Goal: Task Accomplishment & Management: Complete application form

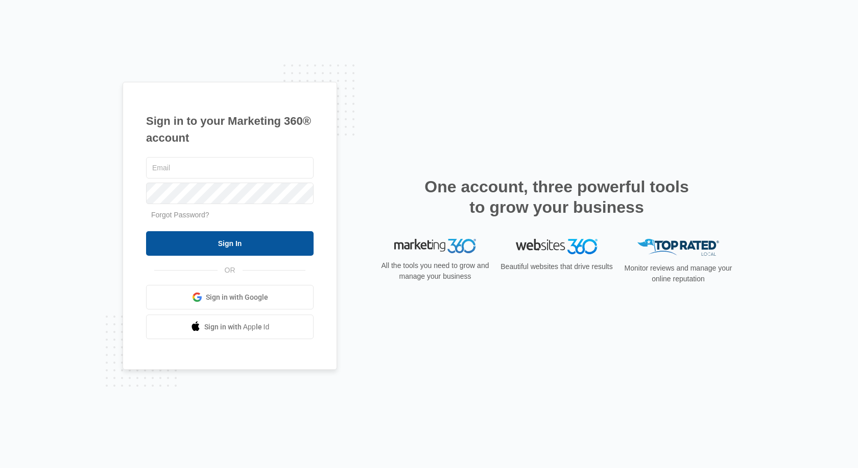
type input "svcustomsinfo@svcustoms.com"
click at [217, 241] on input "Sign In" at bounding box center [230, 243] width 168 height 25
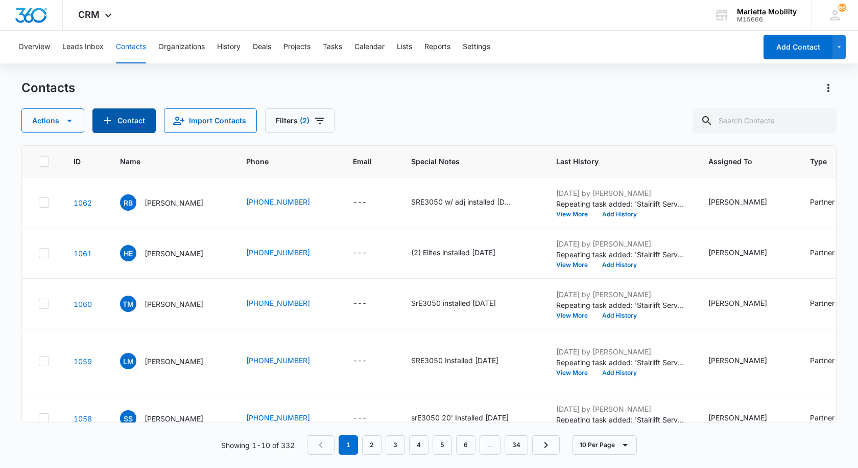
click at [115, 124] on button "Contact" at bounding box center [123, 120] width 63 height 25
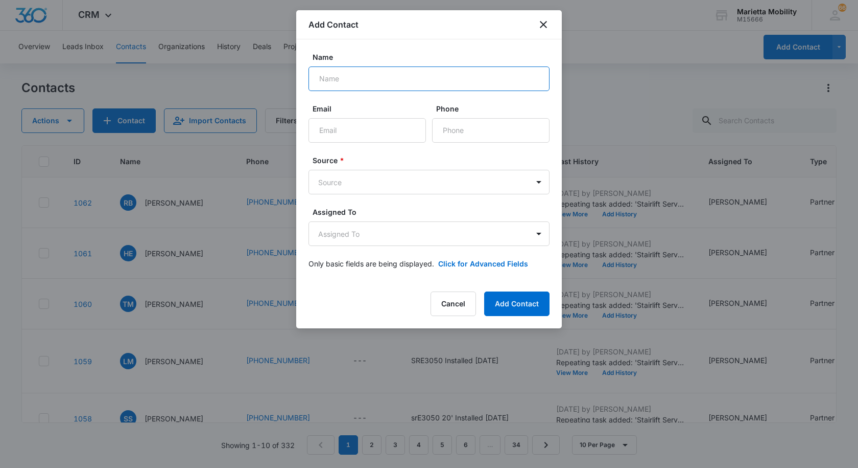
click at [371, 82] on input "Name" at bounding box center [429, 78] width 241 height 25
type input "[PERSON_NAME]"
type input "[PHONE_NUMBER]"
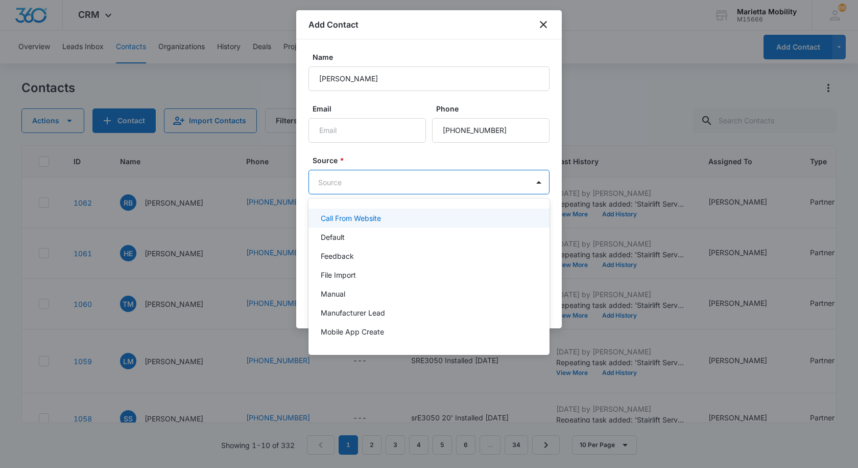
click at [360, 177] on body "CRM Apps Reputation Websites Forms CRM Email Social Shop Scheduling Payments PO…" at bounding box center [429, 234] width 858 height 468
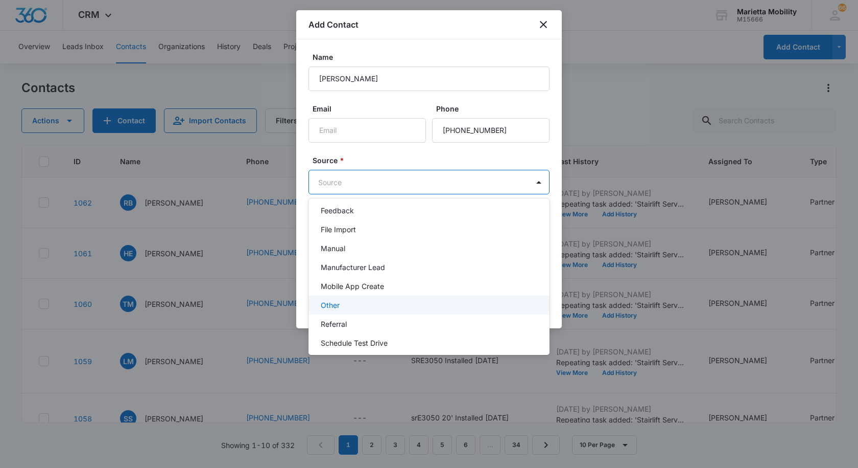
click at [339, 300] on p "Other" at bounding box center [330, 304] width 19 height 11
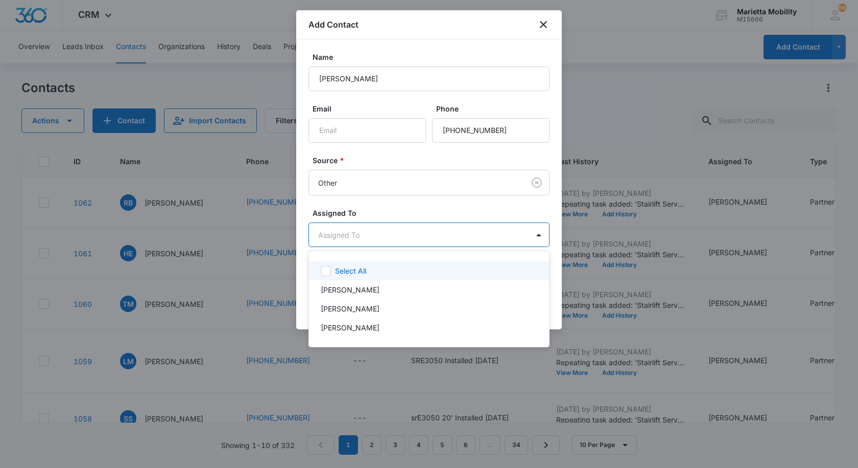
click at [357, 242] on body "CRM Apps Reputation Websites Forms CRM Email Social Shop Scheduling Payments PO…" at bounding box center [429, 234] width 858 height 468
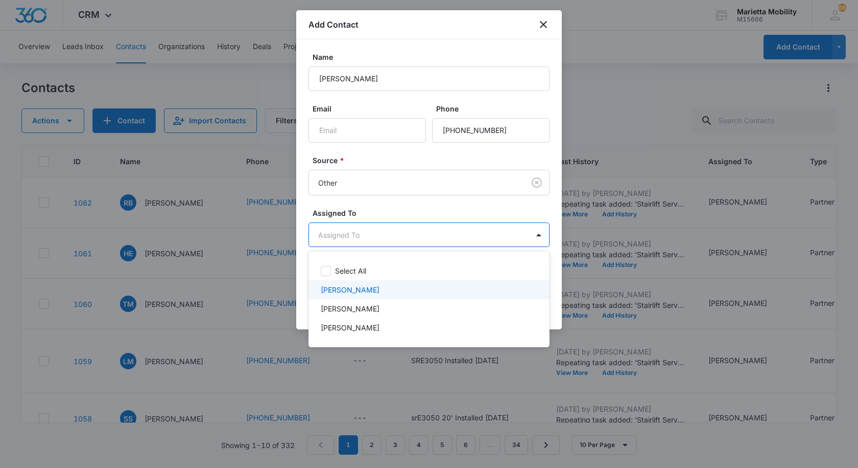
click at [348, 287] on p "[PERSON_NAME]" at bounding box center [350, 289] width 59 height 11
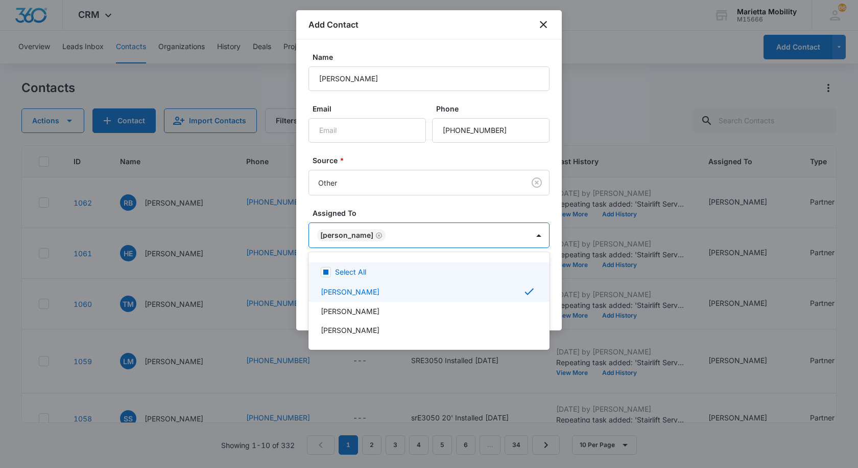
click at [380, 211] on div at bounding box center [429, 234] width 858 height 468
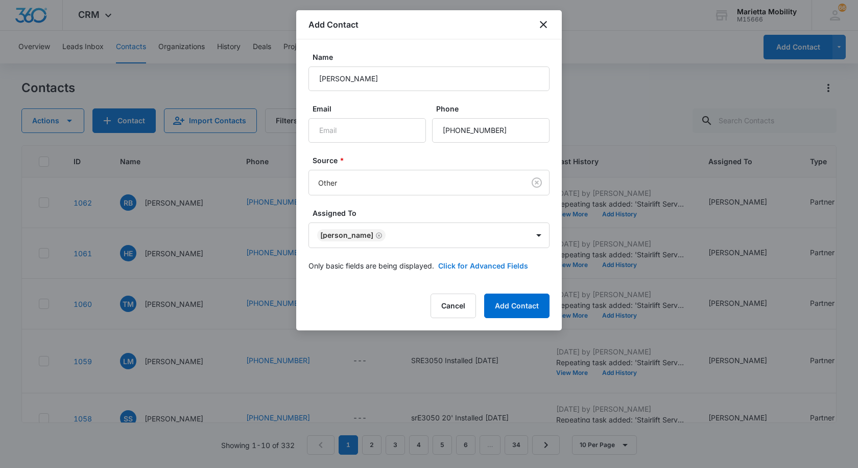
click at [450, 262] on button "Click for Advanced Fields" at bounding box center [483, 265] width 90 height 11
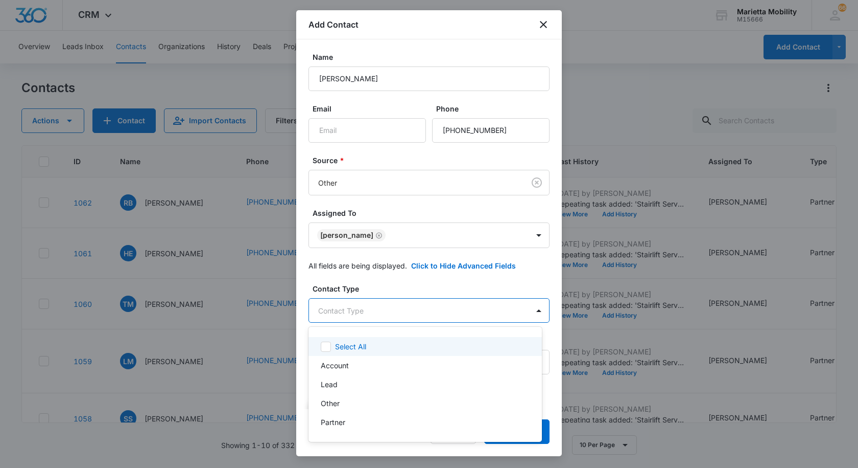
drag, startPoint x: 369, startPoint y: 312, endPoint x: 363, endPoint y: 316, distance: 7.0
click at [368, 312] on body "CRM Apps Reputation Websites Forms CRM Email Social Shop Scheduling Payments PO…" at bounding box center [429, 234] width 858 height 468
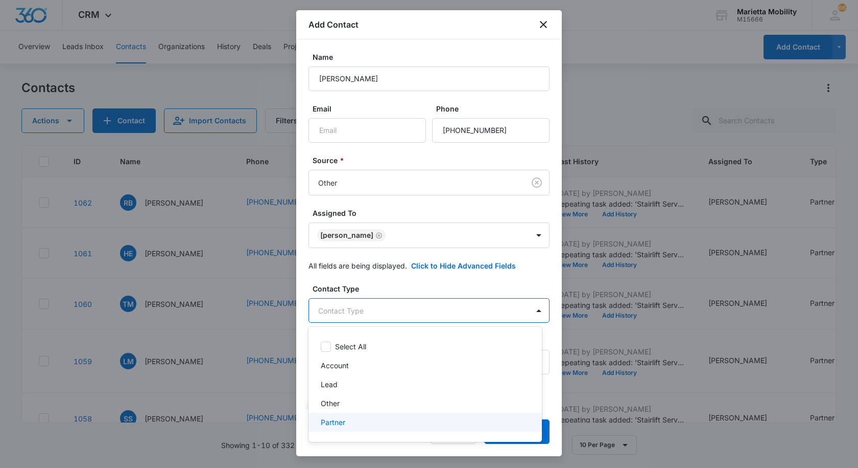
drag, startPoint x: 344, startPoint y: 418, endPoint x: 352, endPoint y: 388, distance: 31.7
click at [343, 418] on p "Partner" at bounding box center [333, 421] width 25 height 11
click at [381, 281] on div at bounding box center [429, 234] width 858 height 468
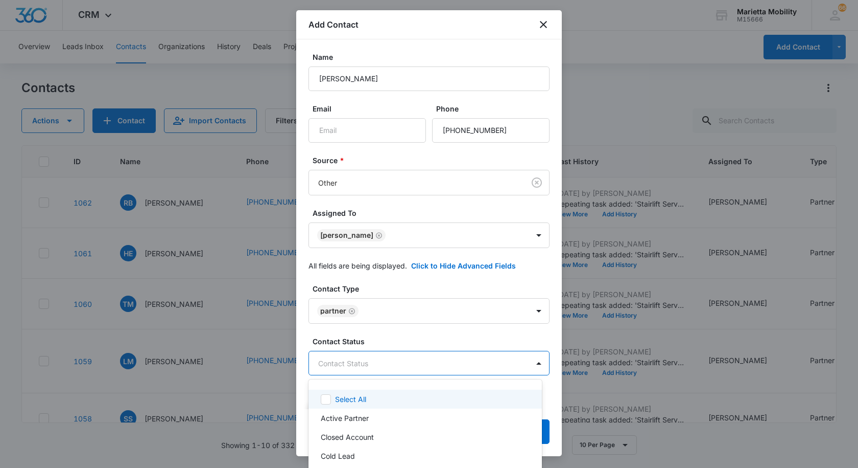
click at [353, 365] on body "CRM Apps Reputation Websites Forms CRM Email Social Shop Scheduling Payments PO…" at bounding box center [429, 234] width 858 height 468
click at [344, 414] on p "Active Partner" at bounding box center [345, 417] width 48 height 11
click at [394, 343] on div at bounding box center [429, 234] width 858 height 468
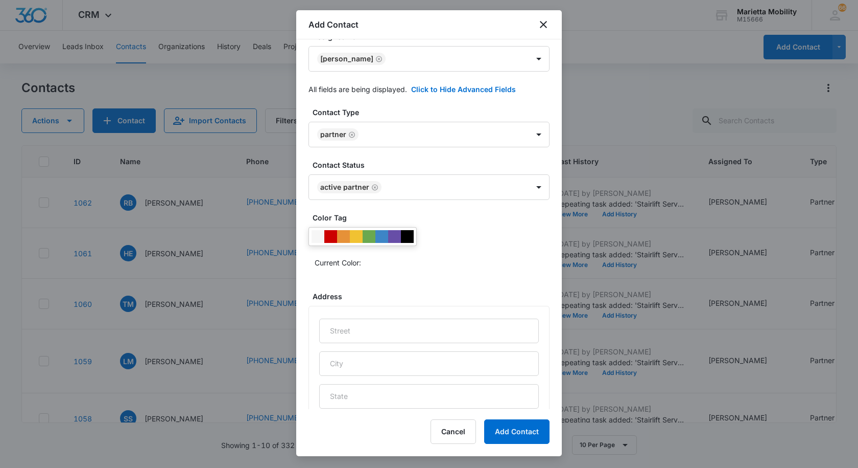
scroll to position [204, 0]
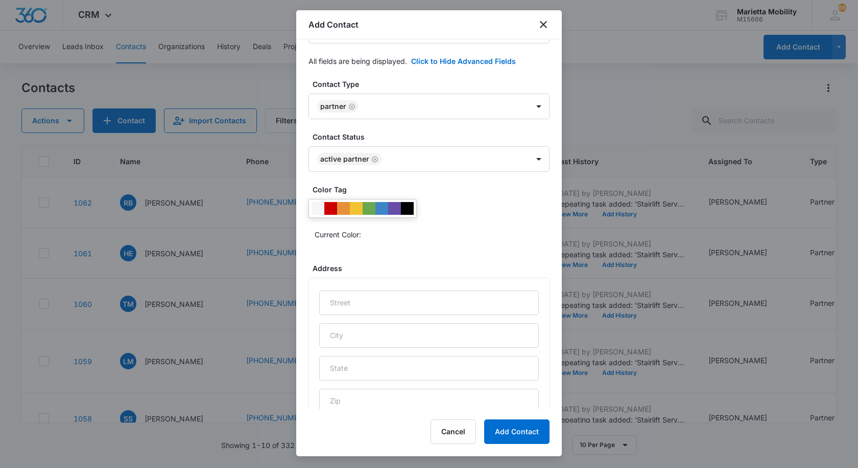
click at [317, 216] on div at bounding box center [363, 208] width 108 height 19
click at [317, 211] on div at bounding box center [318, 208] width 13 height 13
click at [346, 303] on input "text" at bounding box center [429, 302] width 220 height 25
type input "[STREET_ADDRESS]"
type input "[PERSON_NAME]"
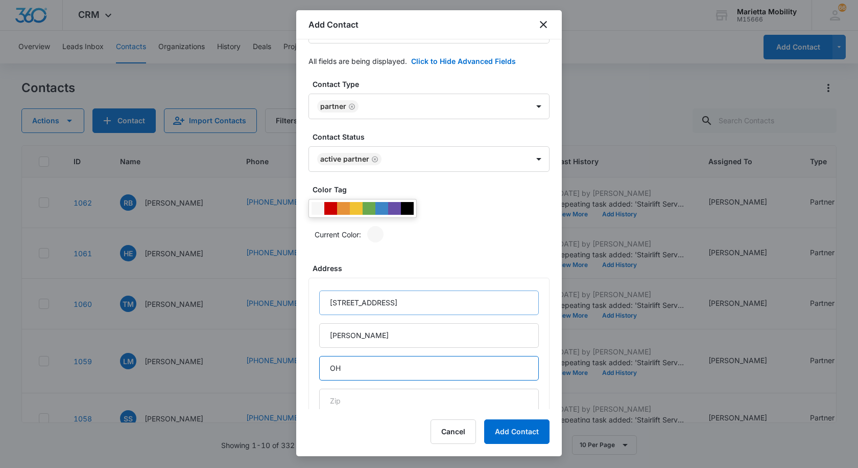
type input "OH"
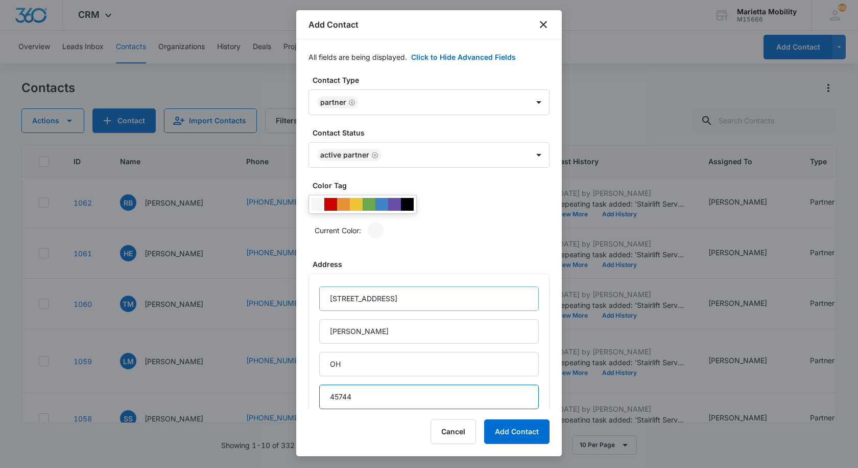
type input "45744"
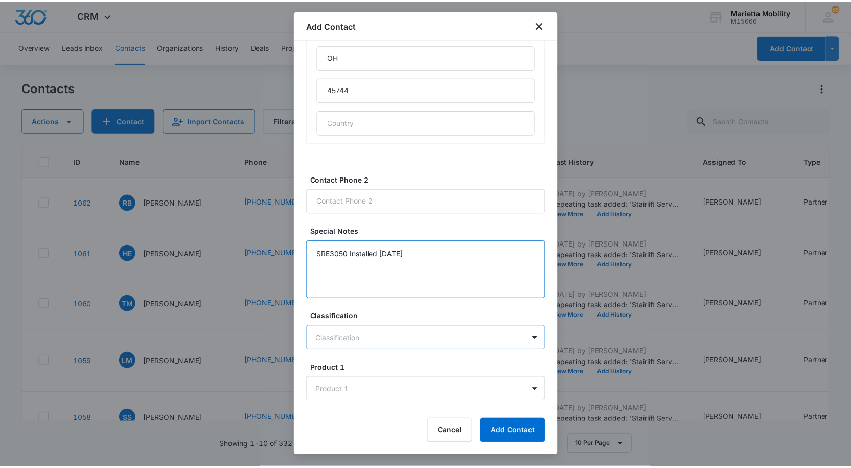
scroll to position [560, 0]
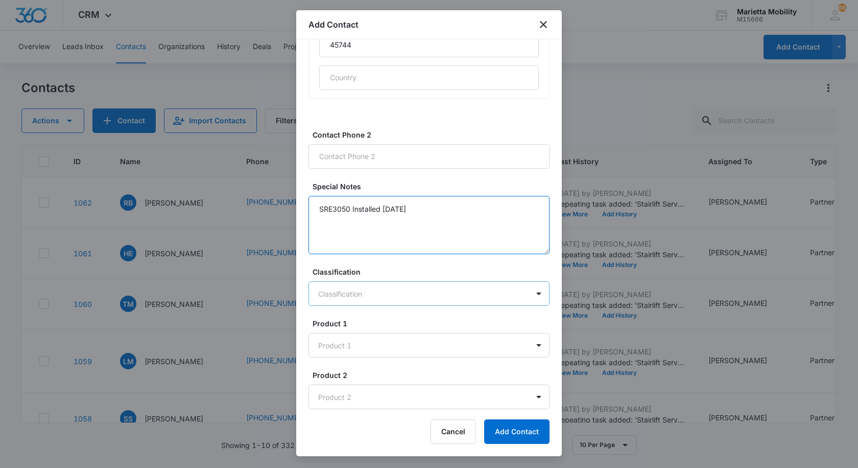
type textarea "SRE3050 Installed [DATE]"
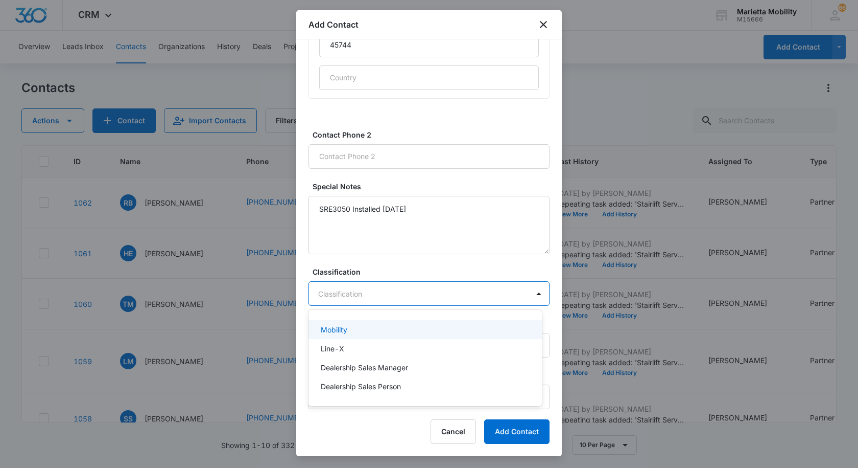
click at [346, 299] on body "CRM Apps Reputation Websites Forms CRM Email Social Shop Scheduling Payments PO…" at bounding box center [429, 234] width 858 height 468
click at [332, 331] on p "Mobility" at bounding box center [334, 329] width 27 height 11
click at [333, 346] on body "CRM Apps Reputation Websites Forms CRM Email Social Shop Scheduling Payments PO…" at bounding box center [429, 234] width 858 height 468
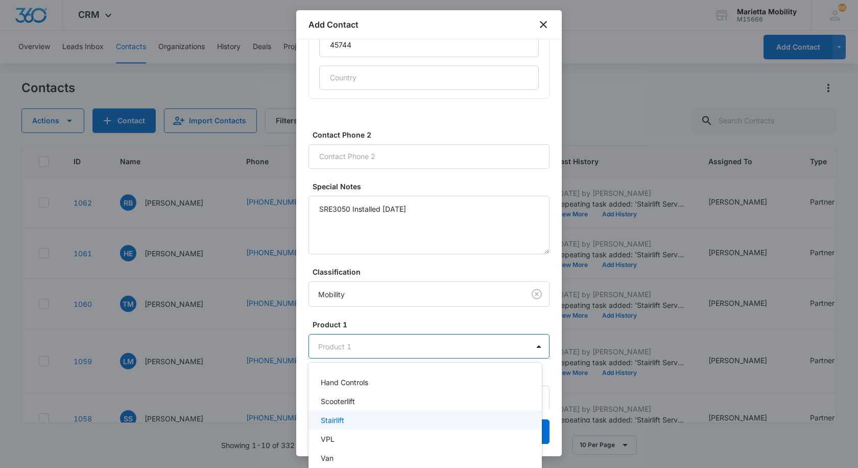
click at [336, 416] on p "Stairlift" at bounding box center [333, 419] width 24 height 11
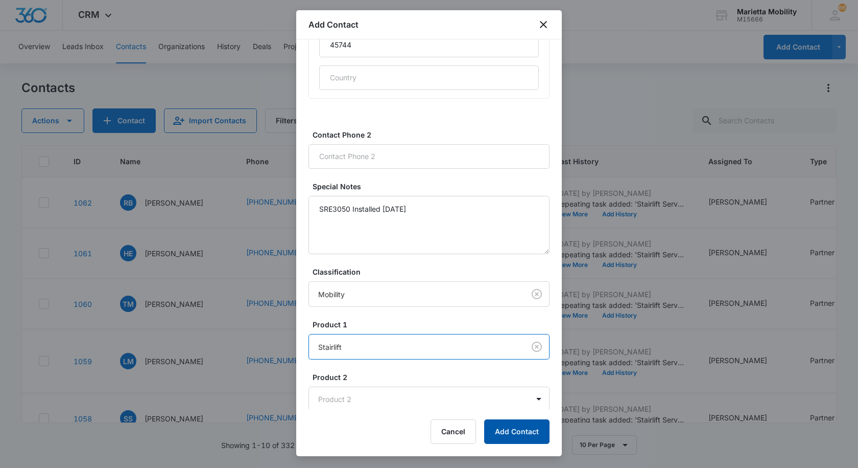
click at [501, 434] on button "Add Contact" at bounding box center [516, 431] width 65 height 25
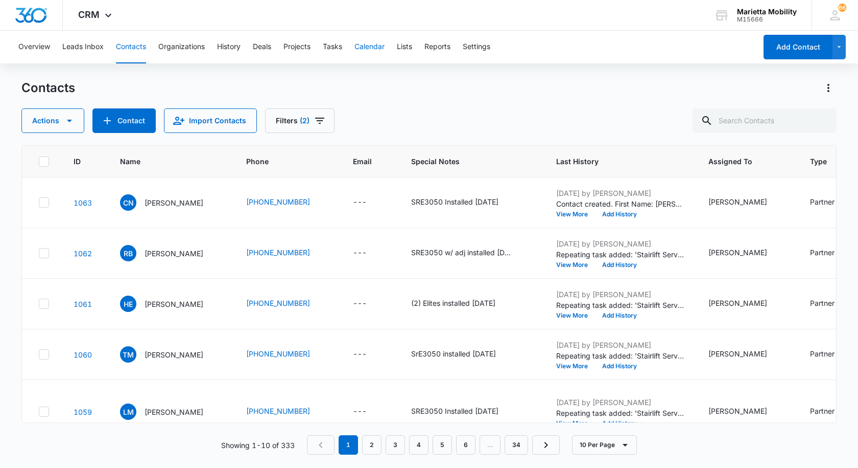
click at [367, 47] on button "Calendar" at bounding box center [370, 47] width 30 height 33
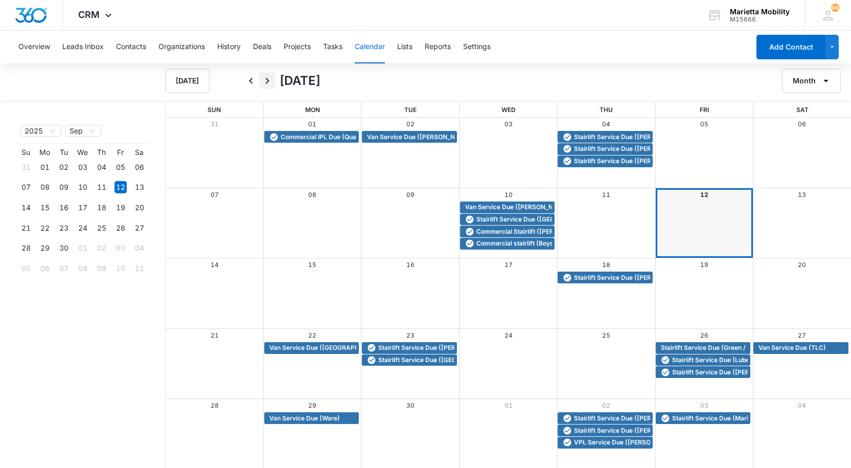
click at [270, 82] on icon "Next" at bounding box center [267, 81] width 12 height 12
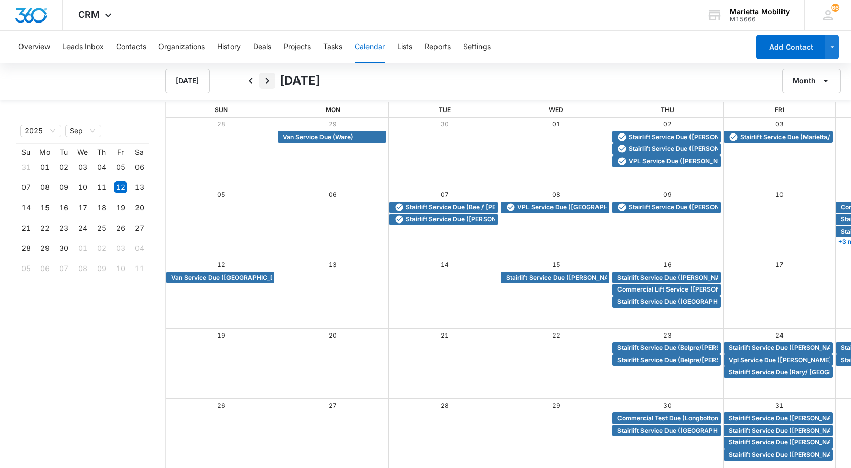
click at [269, 78] on icon "Next" at bounding box center [267, 81] width 12 height 12
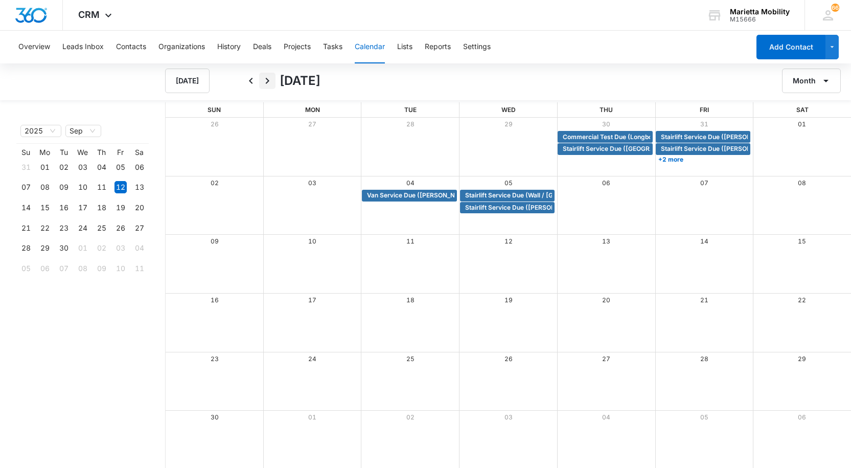
click at [269, 78] on icon "Next" at bounding box center [267, 81] width 12 height 12
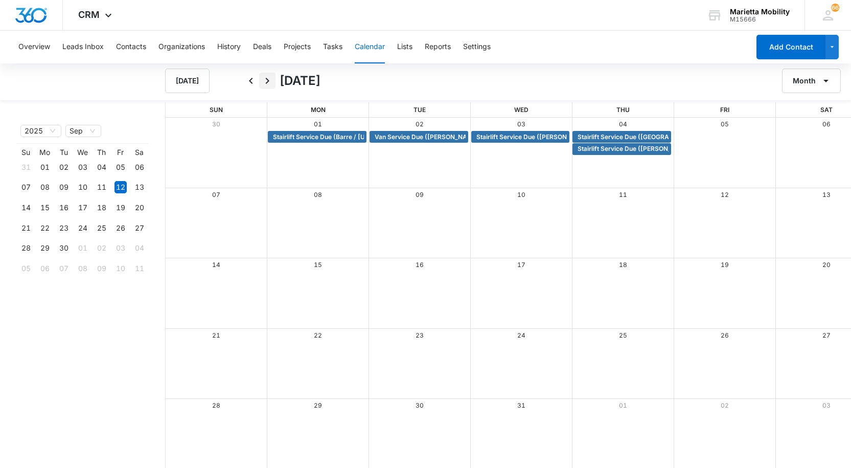
click at [269, 78] on icon "Next" at bounding box center [267, 81] width 12 height 12
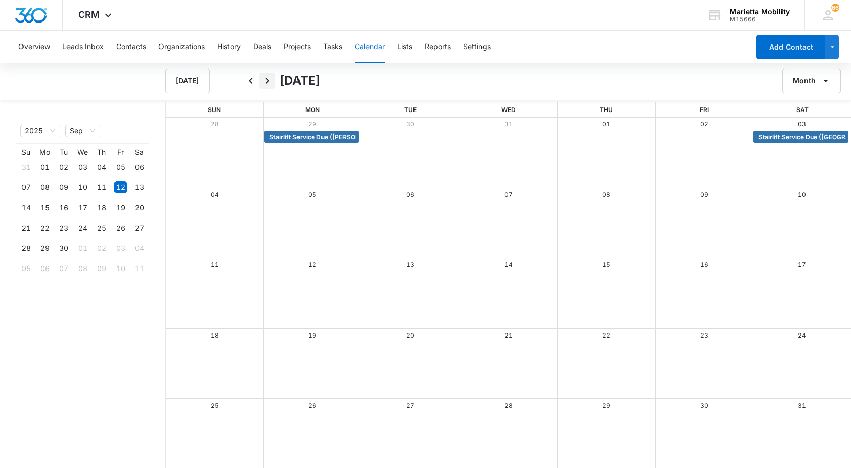
click at [268, 78] on icon "Next" at bounding box center [267, 81] width 12 height 12
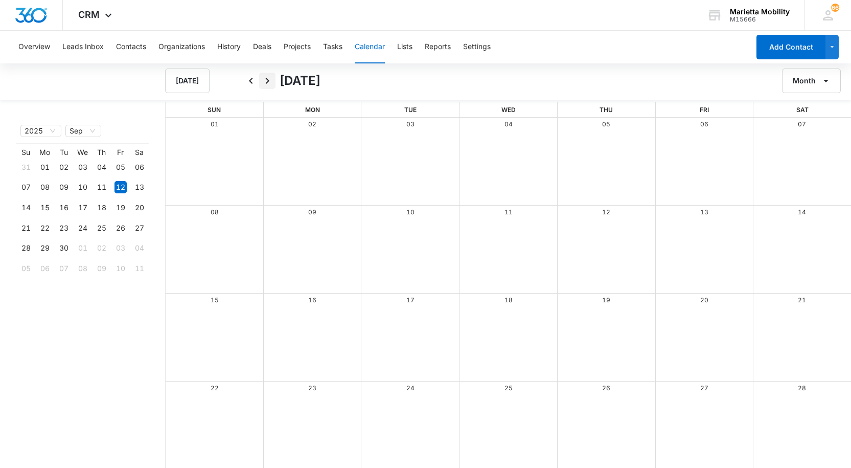
click at [268, 78] on icon "Next" at bounding box center [267, 81] width 12 height 12
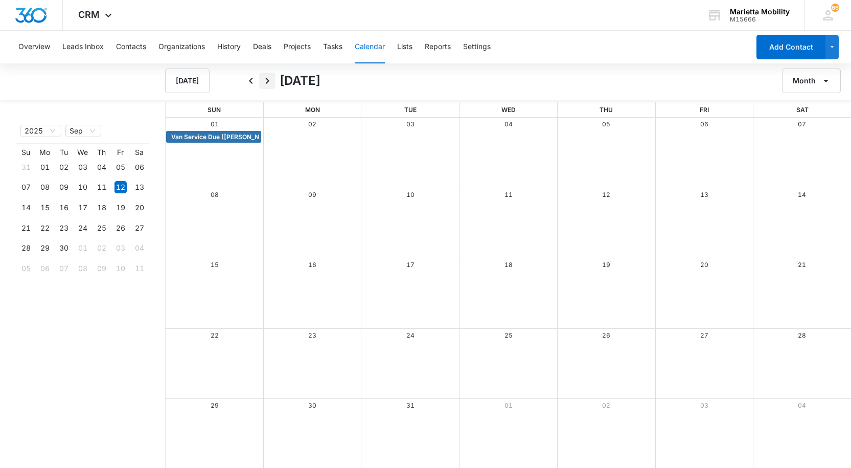
click at [268, 78] on icon "Next" at bounding box center [267, 81] width 12 height 12
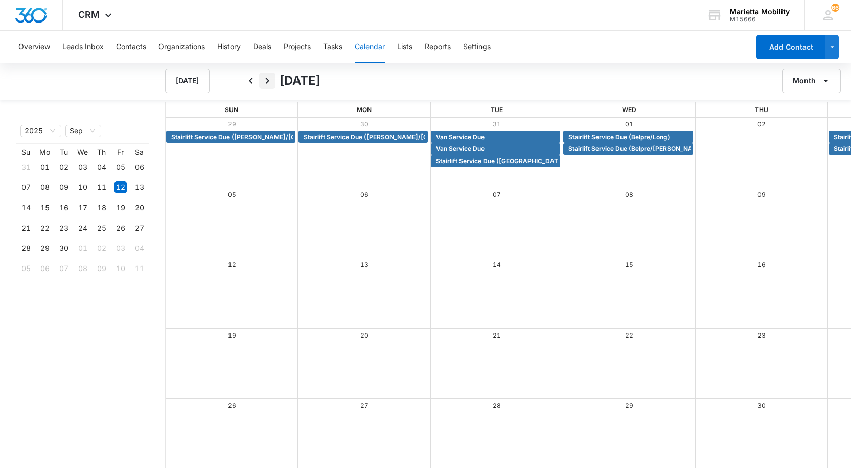
click at [268, 78] on icon "Next" at bounding box center [267, 81] width 12 height 12
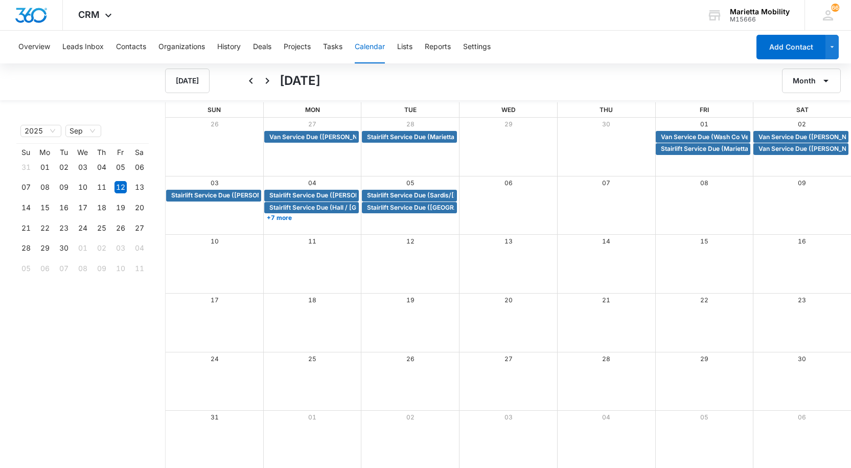
click at [268, 78] on icon "Next" at bounding box center [267, 81] width 12 height 12
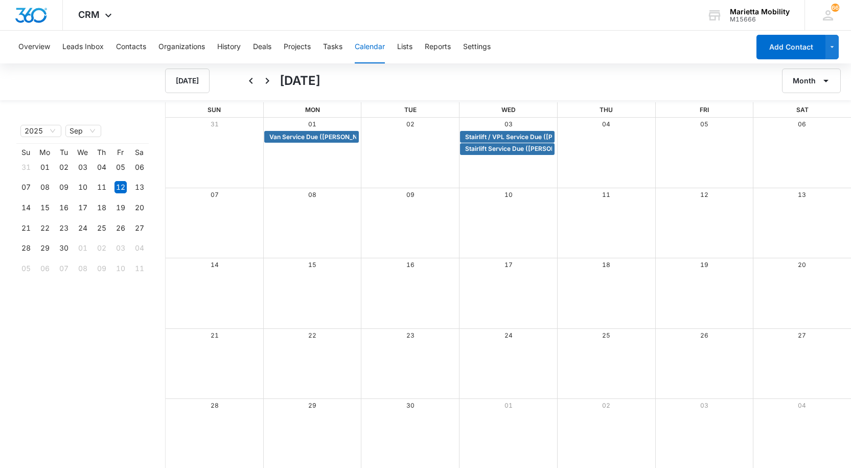
click at [268, 78] on icon "Next" at bounding box center [267, 81] width 12 height 12
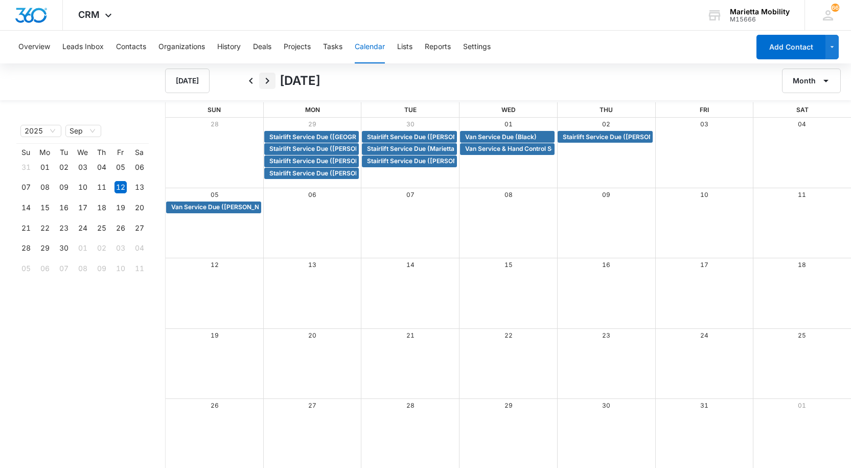
click at [268, 78] on icon "Next" at bounding box center [267, 81] width 12 height 12
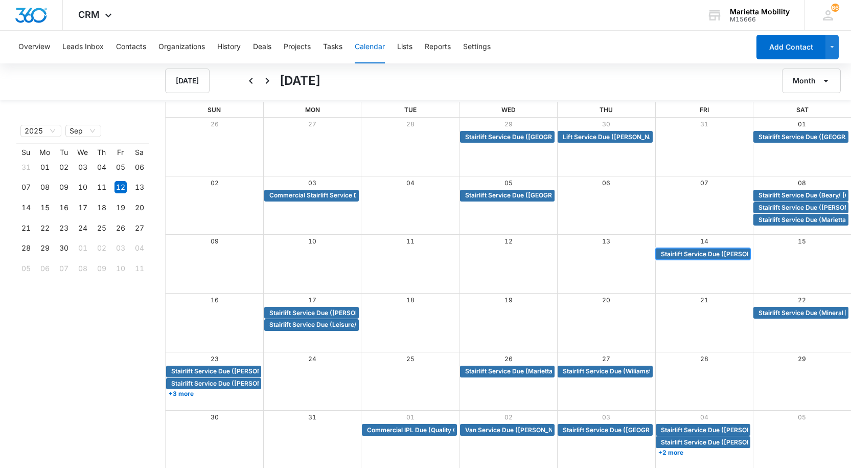
click at [713, 257] on span "Stairlift Service Due ([PERSON_NAME]/[GEOGRAPHIC_DATA])" at bounding box center [753, 253] width 185 height 9
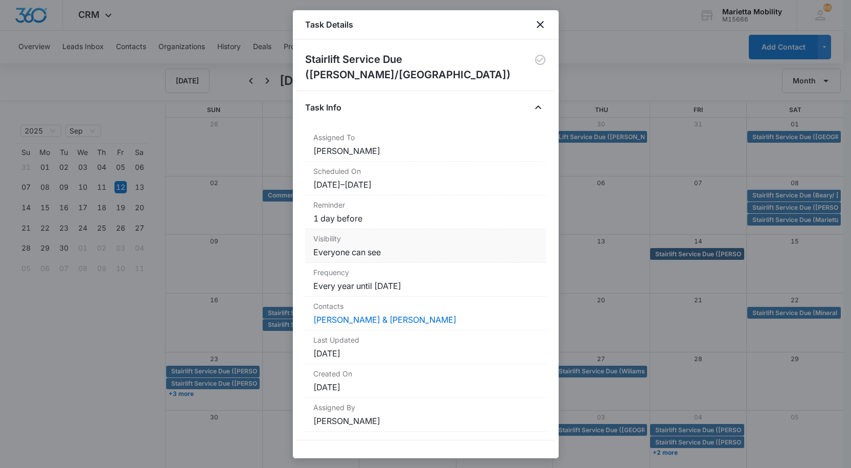
scroll to position [1, 0]
click at [537, 25] on icon "close" at bounding box center [540, 24] width 12 height 12
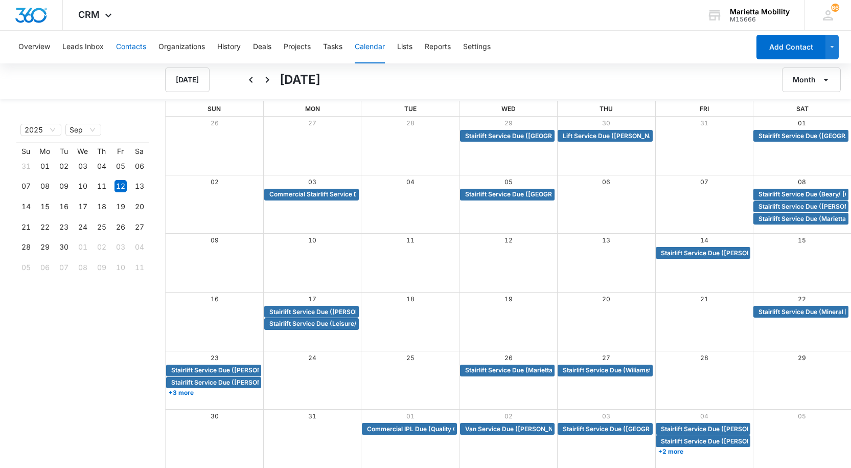
click at [130, 47] on button "Contacts" at bounding box center [131, 47] width 30 height 33
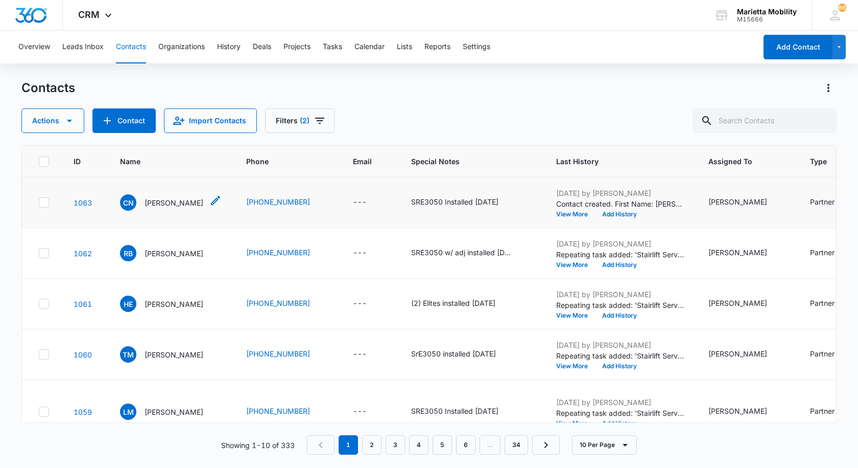
click at [179, 206] on p "[PERSON_NAME]" at bounding box center [174, 202] width 59 height 11
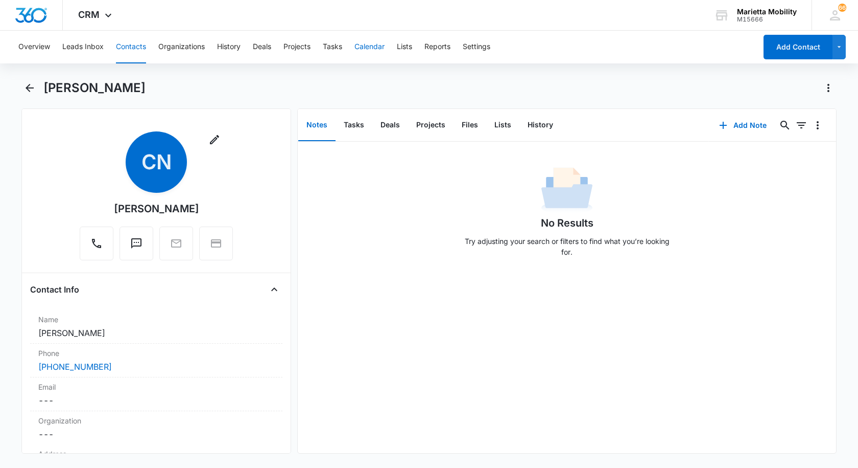
click at [366, 46] on button "Calendar" at bounding box center [370, 47] width 30 height 33
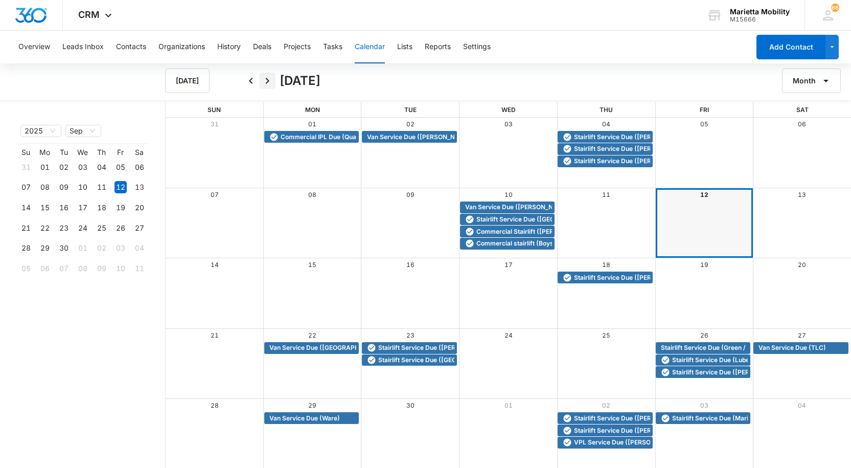
click at [270, 81] on icon "Next" at bounding box center [267, 81] width 12 height 12
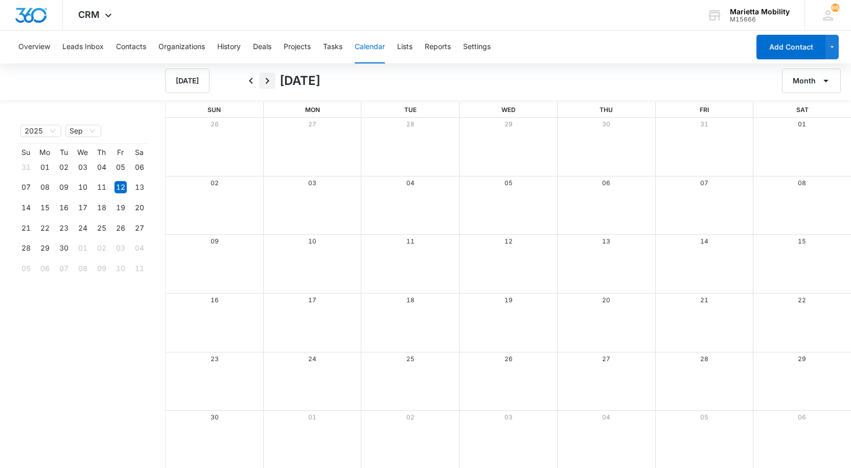
click at [270, 81] on icon "Next" at bounding box center [267, 81] width 12 height 12
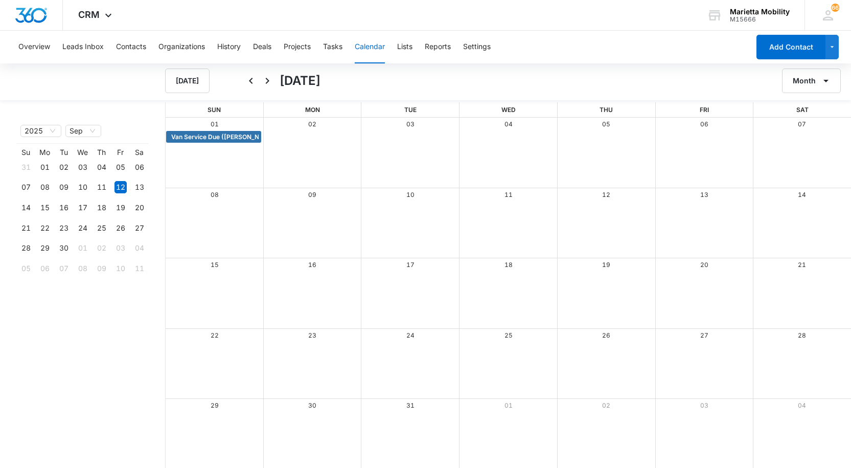
click at [270, 81] on icon "Next" at bounding box center [267, 81] width 12 height 12
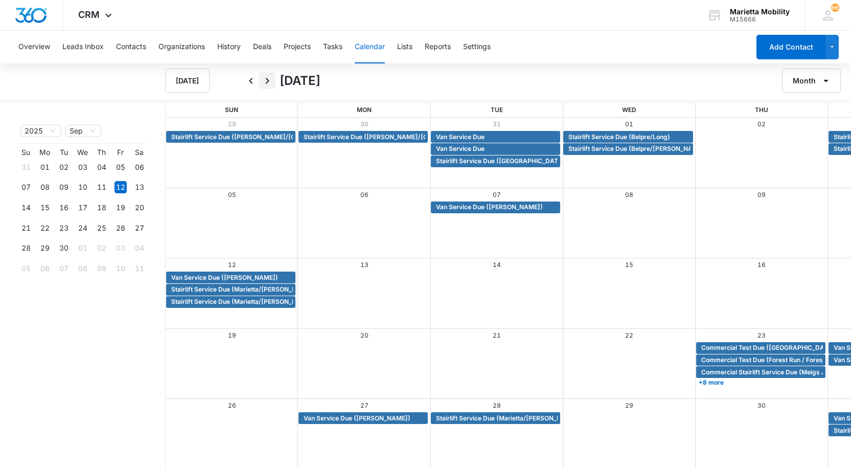
click at [270, 81] on icon "Next" at bounding box center [267, 81] width 12 height 12
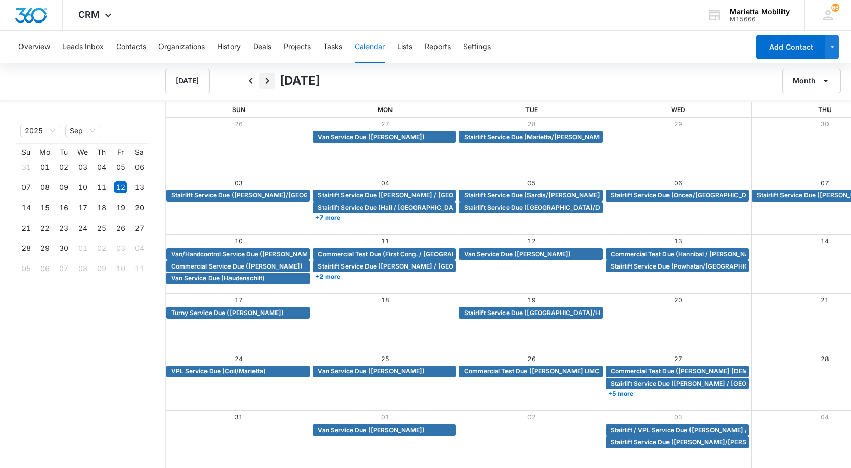
click at [270, 81] on icon "Next" at bounding box center [267, 81] width 12 height 12
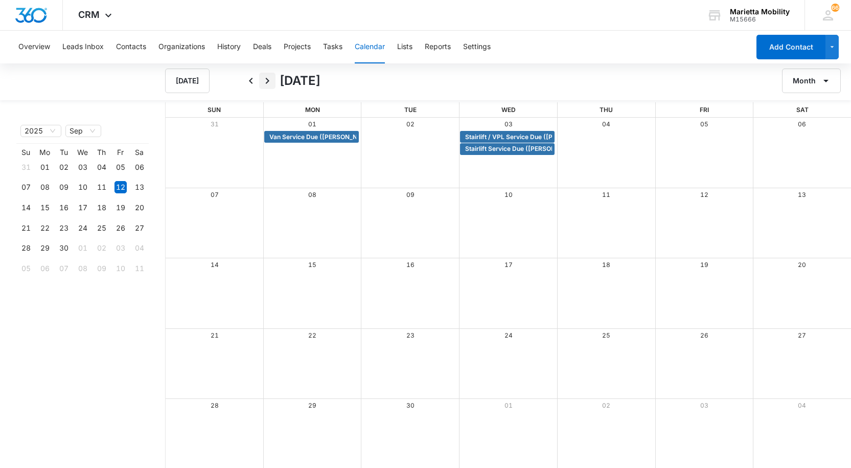
click at [270, 81] on icon "Next" at bounding box center [267, 81] width 12 height 12
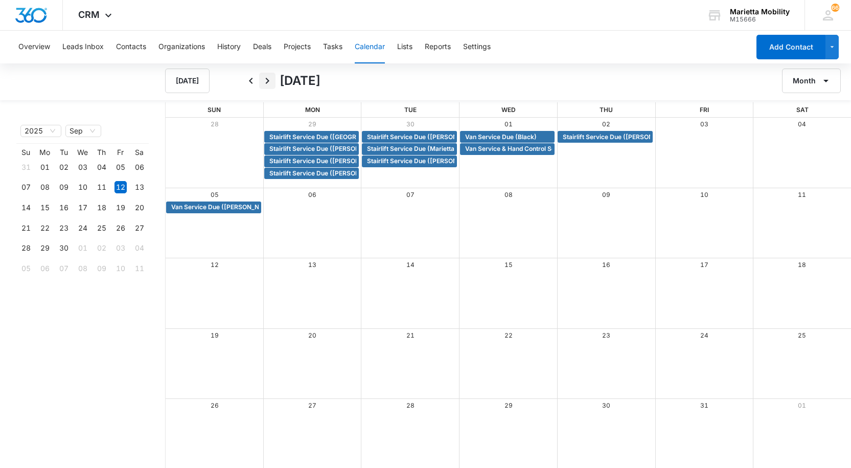
click at [270, 81] on icon "Next" at bounding box center [267, 81] width 12 height 12
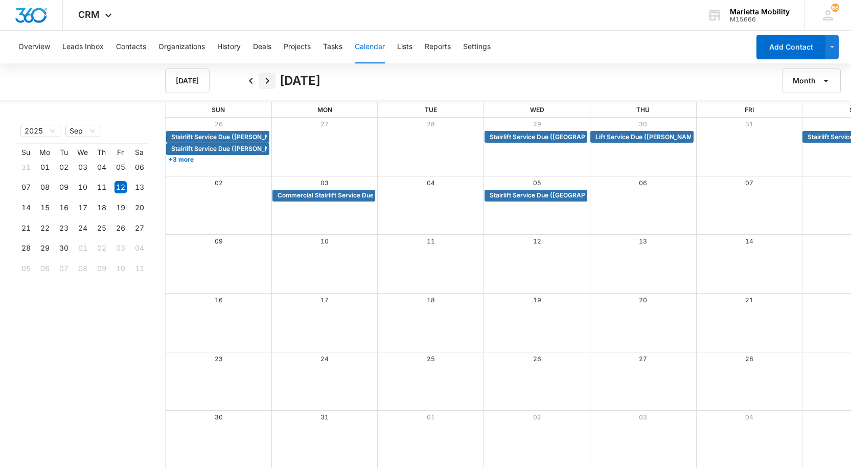
click at [270, 81] on icon "Next" at bounding box center [267, 81] width 12 height 12
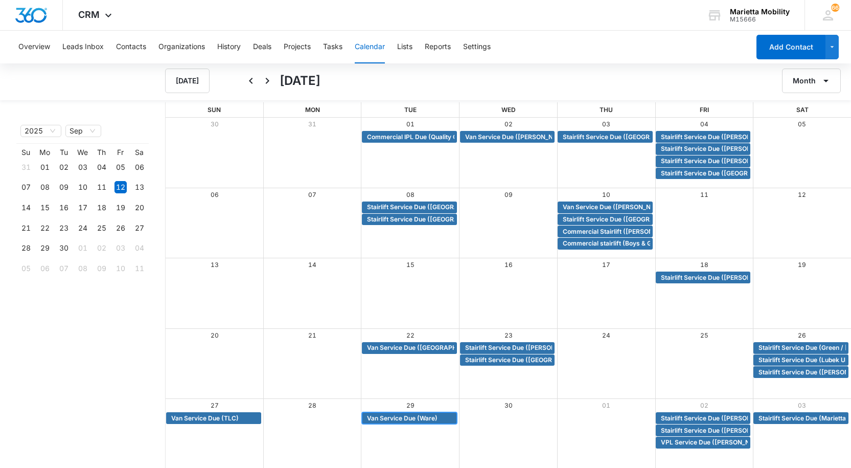
drag, startPoint x: 401, startPoint y: 418, endPoint x: 364, endPoint y: 422, distance: 37.5
click at [364, 422] on div "Van Service Due (Ware)" at bounding box center [409, 418] width 95 height 12
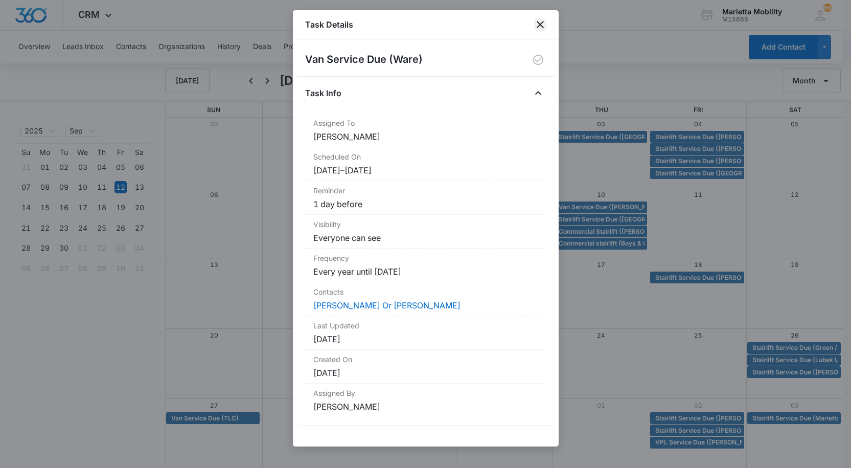
click at [543, 25] on icon "close" at bounding box center [540, 24] width 12 height 12
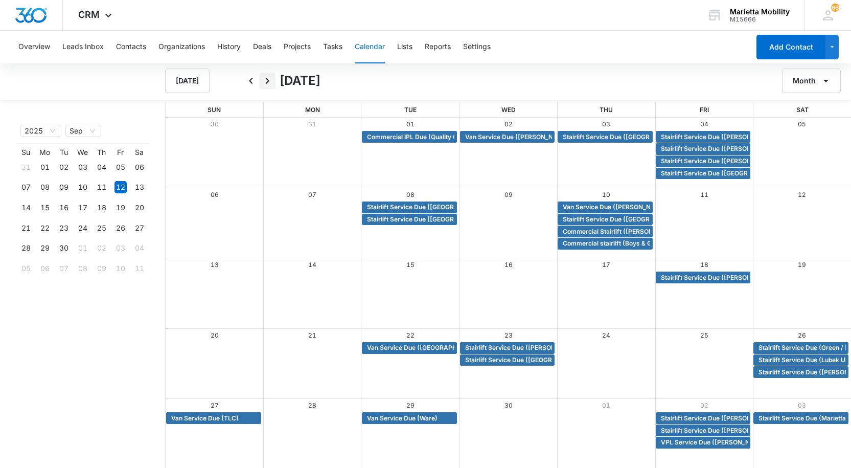
click at [268, 79] on icon "Next" at bounding box center [267, 81] width 12 height 12
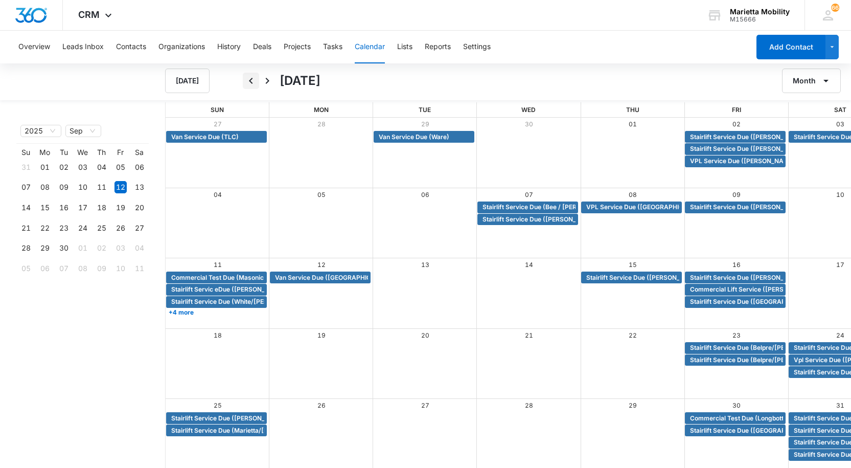
click at [250, 82] on icon "Back" at bounding box center [251, 81] width 12 height 12
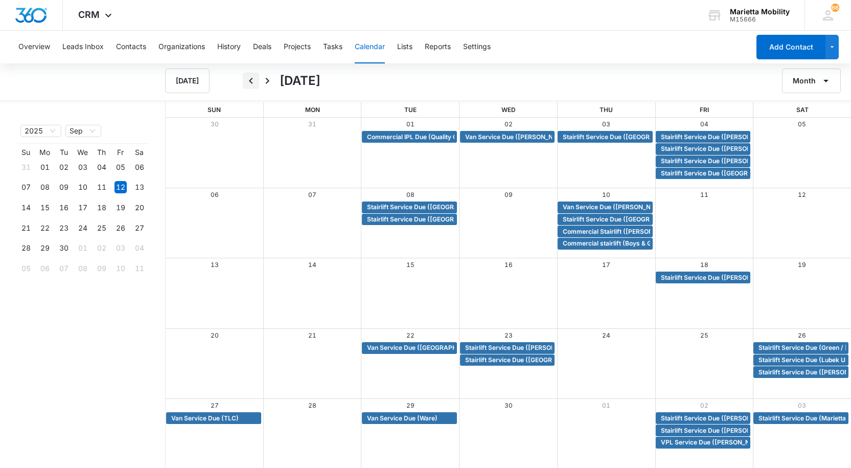
click at [250, 82] on icon "Back" at bounding box center [251, 81] width 12 height 12
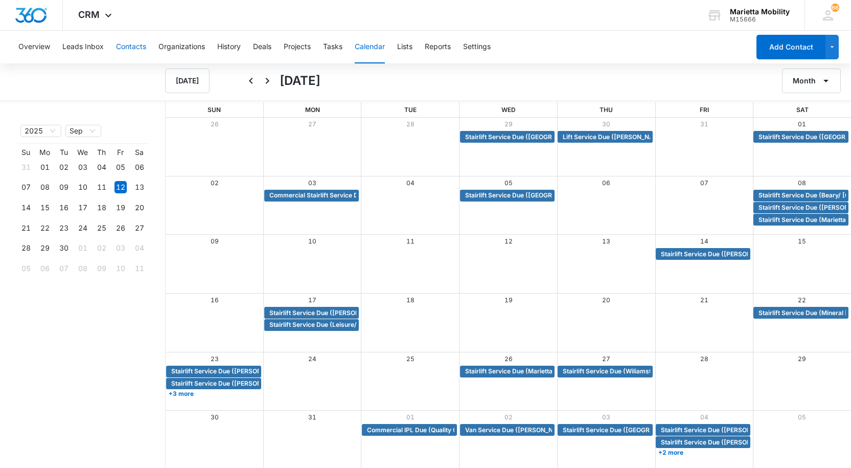
click at [131, 44] on button "Contacts" at bounding box center [131, 47] width 30 height 33
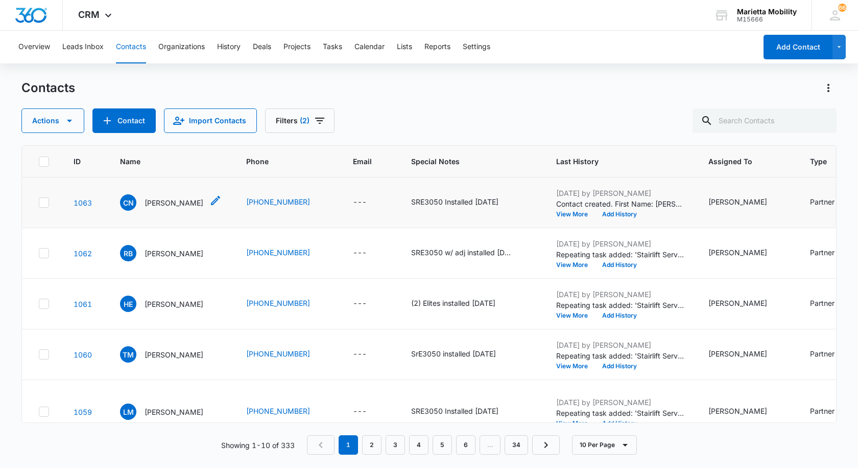
click at [164, 205] on p "[PERSON_NAME]" at bounding box center [174, 202] width 59 height 11
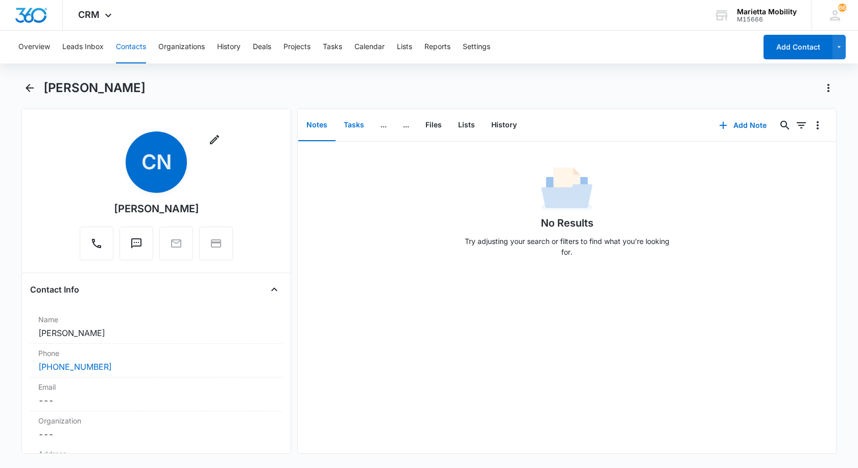
click at [354, 126] on button "Tasks" at bounding box center [354, 125] width 37 height 32
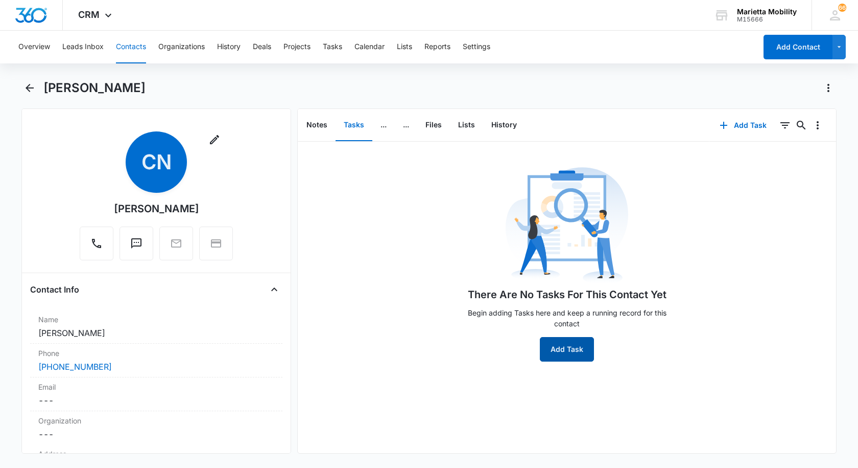
click at [565, 347] on button "Add Task" at bounding box center [567, 349] width 54 height 25
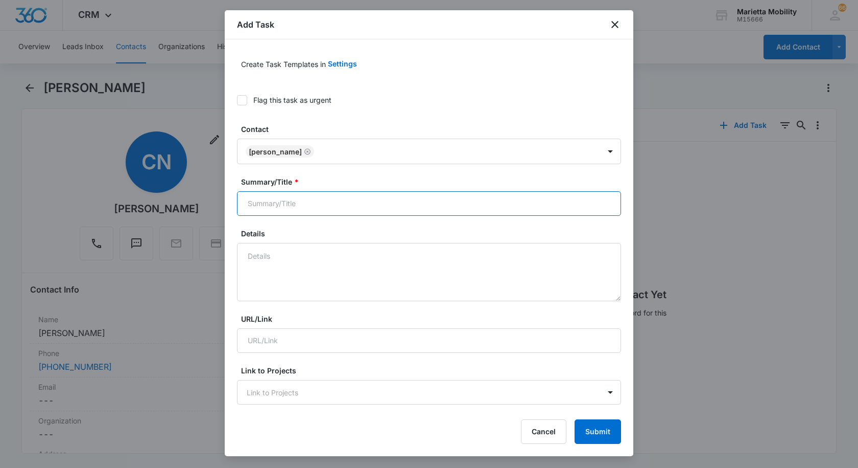
click at [298, 199] on input "Summary/Title *" at bounding box center [429, 203] width 384 height 25
type input "Stairlift Service Due ([PERSON_NAME]/[PERSON_NAME])"
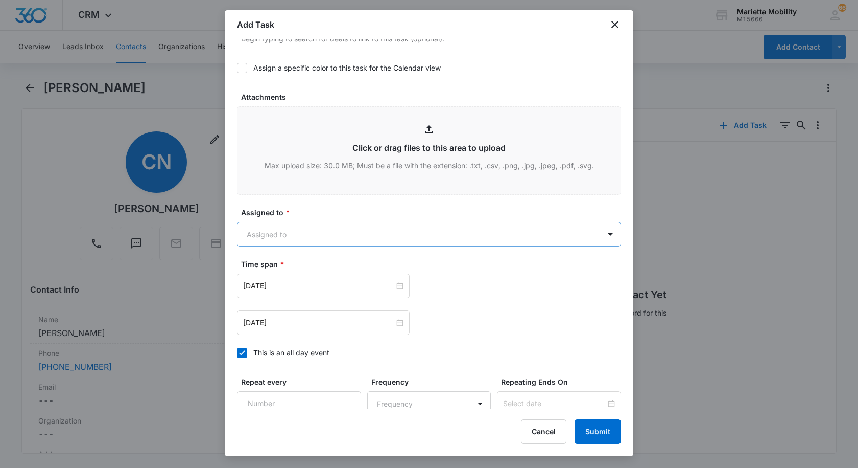
scroll to position [460, 0]
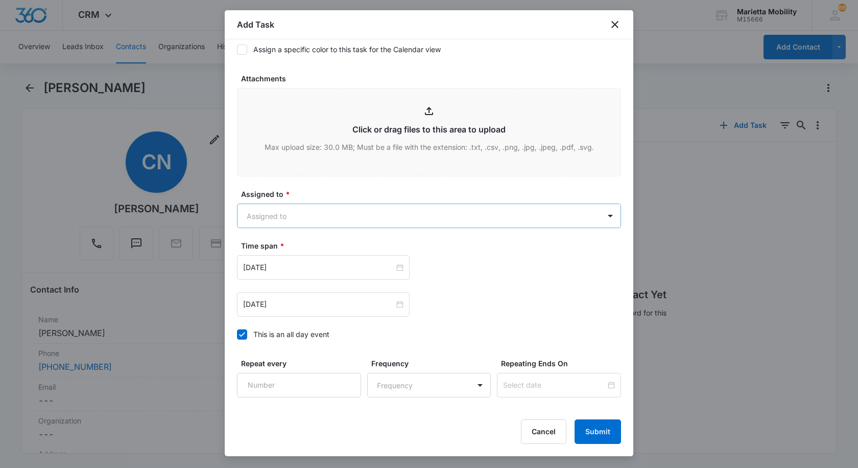
click at [312, 214] on body "CRM Apps Reputation Websites Forms CRM Email Social Shop Scheduling Payments PO…" at bounding box center [429, 234] width 858 height 468
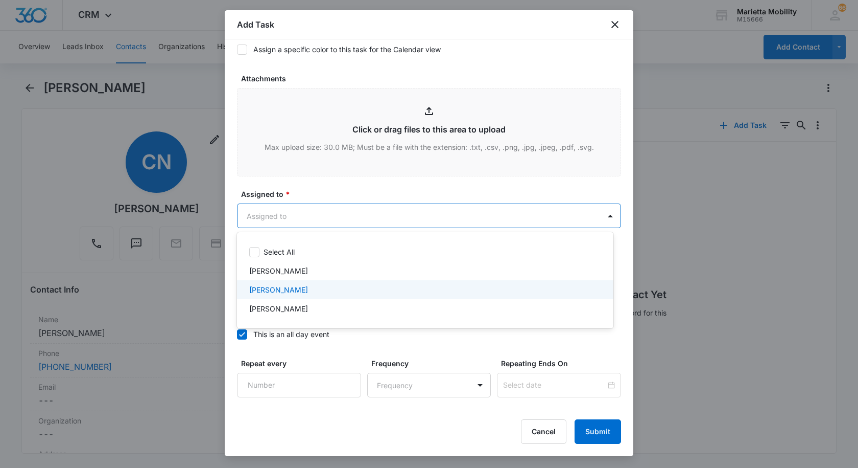
click at [280, 287] on p "[PERSON_NAME]" at bounding box center [278, 289] width 59 height 11
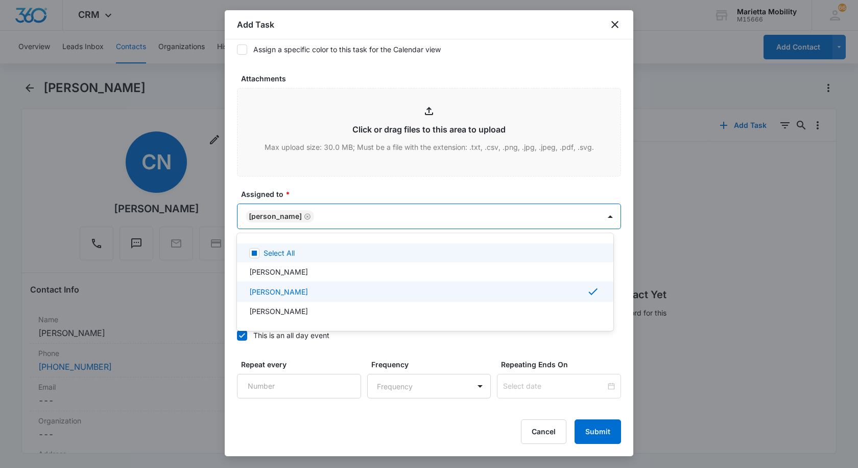
click at [314, 196] on div at bounding box center [429, 234] width 858 height 468
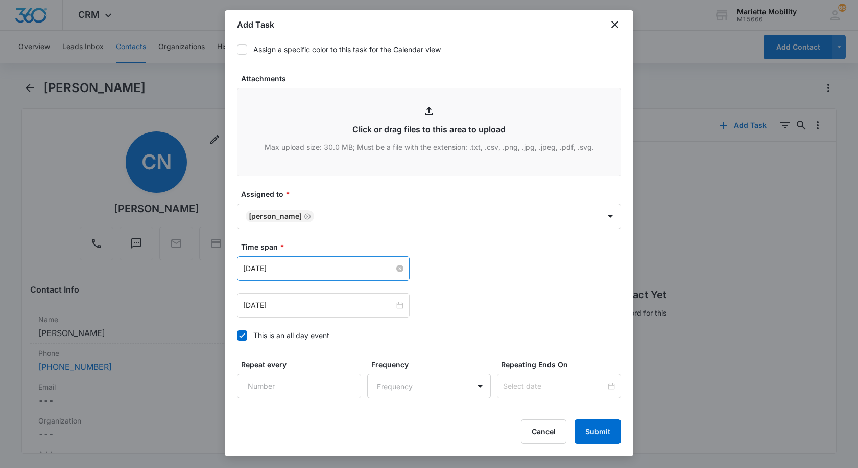
click at [281, 265] on input "[DATE]" at bounding box center [318, 268] width 151 height 11
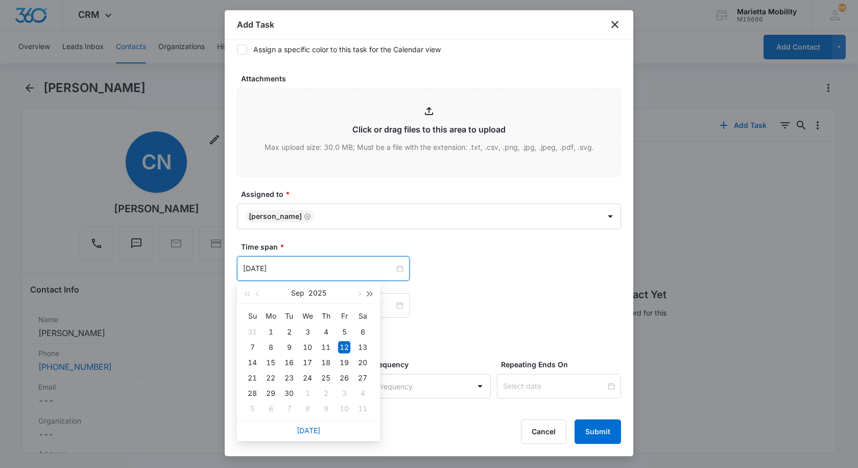
click at [368, 293] on span "button" at bounding box center [370, 293] width 5 height 5
click at [260, 297] on button "button" at bounding box center [257, 293] width 11 height 20
type input "[DATE]"
click at [344, 361] on div "14" at bounding box center [344, 362] width 12 height 12
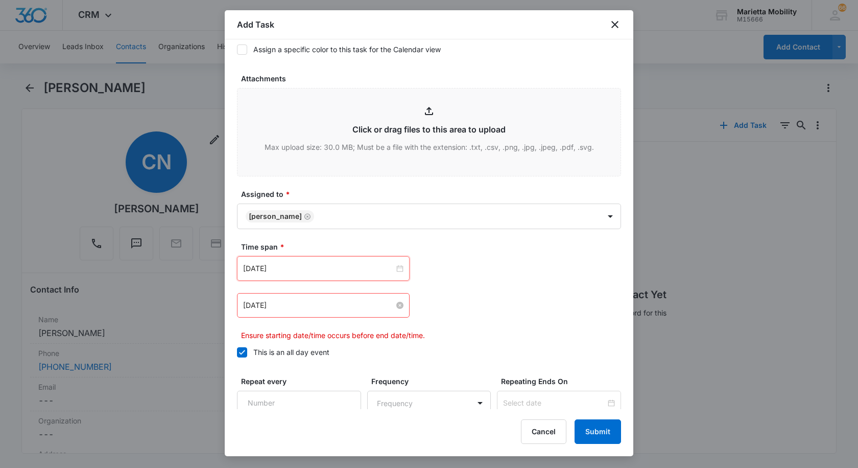
click at [311, 305] on input "[DATE]" at bounding box center [318, 304] width 151 height 11
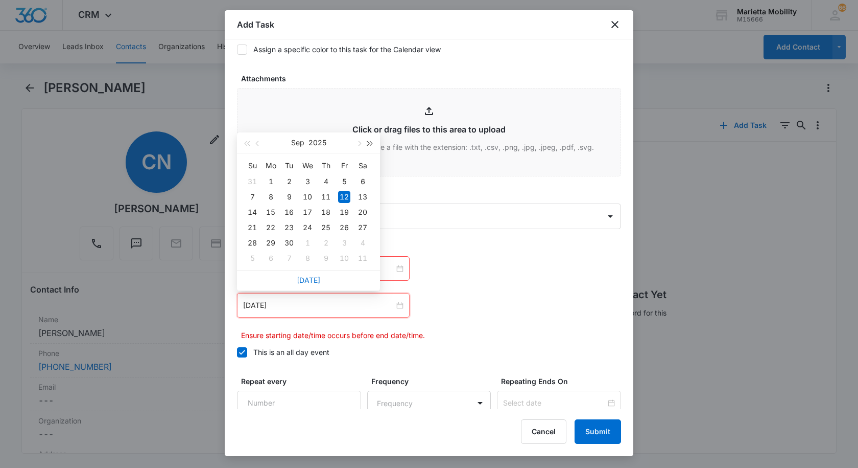
click at [370, 144] on span "button" at bounding box center [370, 143] width 5 height 5
click at [257, 146] on button "button" at bounding box center [257, 142] width 11 height 20
type input "[DATE]"
click at [343, 211] on div "14" at bounding box center [344, 212] width 12 height 12
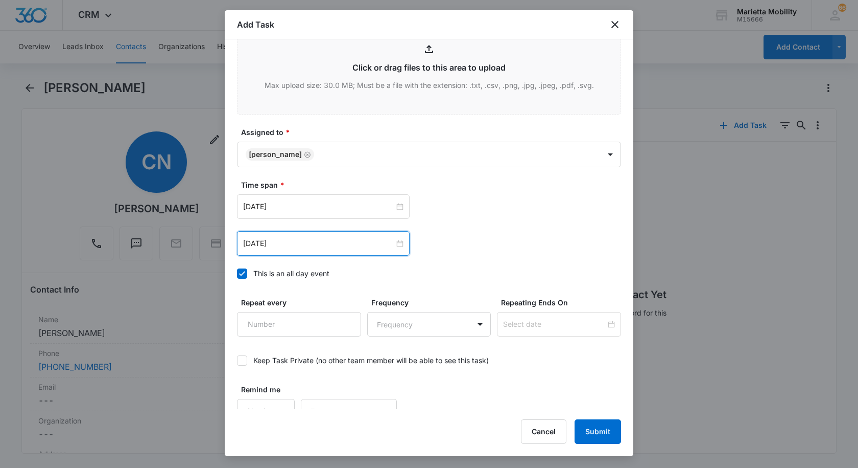
scroll to position [536, 0]
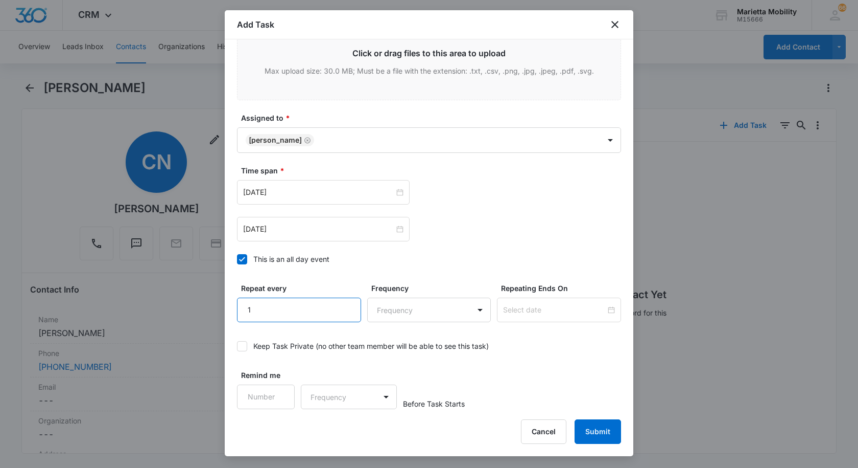
drag, startPoint x: 344, startPoint y: 306, endPoint x: 352, endPoint y: 306, distance: 7.2
type input "1"
click at [345, 306] on input "1" at bounding box center [299, 309] width 124 height 25
click at [393, 308] on body "CRM Apps Reputation Websites Forms CRM Email Social Shop Scheduling Payments PO…" at bounding box center [429, 234] width 858 height 468
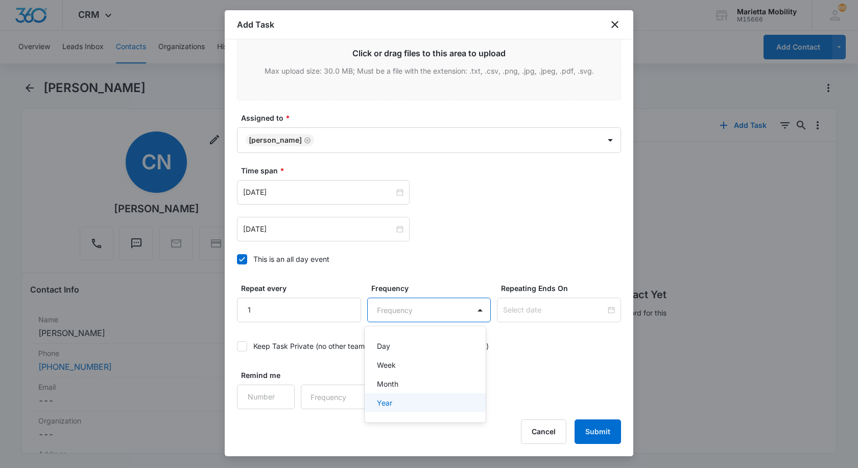
click at [397, 400] on div "Year" at bounding box center [424, 402] width 95 height 11
click at [528, 311] on input at bounding box center [554, 309] width 103 height 11
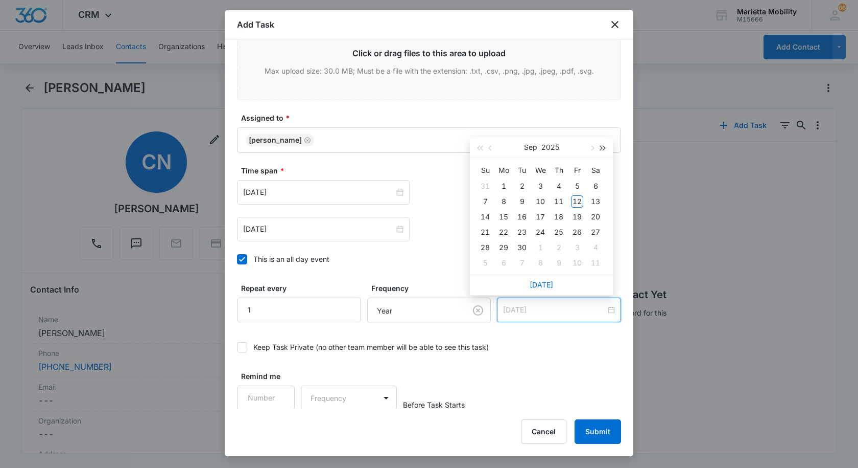
type input "[DATE]"
click at [607, 150] on button "button" at bounding box center [603, 147] width 11 height 20
click at [607, 149] on button "button" at bounding box center [603, 147] width 11 height 20
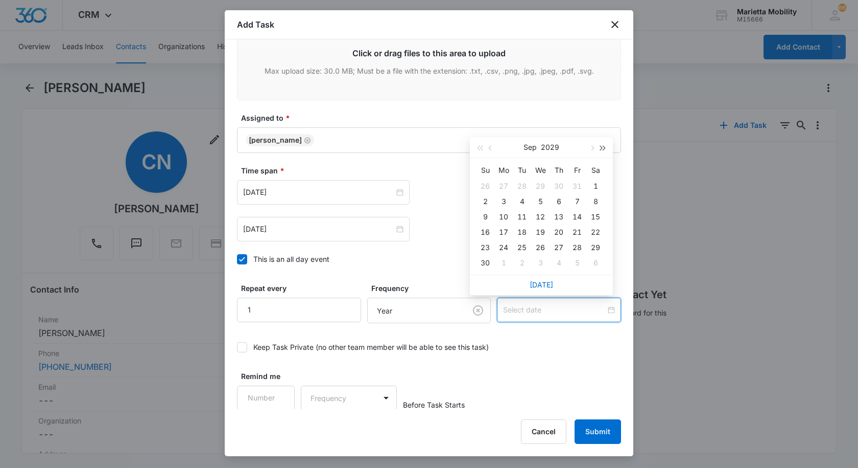
click at [607, 148] on button "button" at bounding box center [603, 147] width 11 height 20
click at [608, 148] on button "button" at bounding box center [603, 147] width 11 height 20
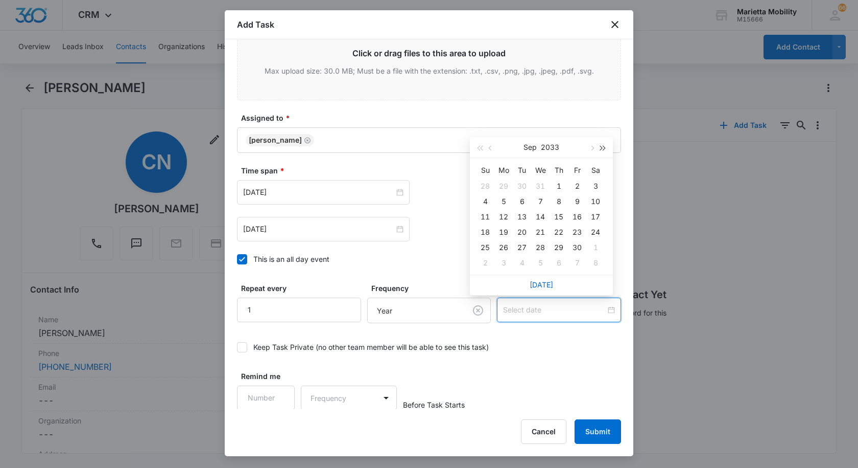
click at [608, 148] on button "button" at bounding box center [603, 147] width 11 height 20
click at [607, 148] on button "button" at bounding box center [603, 147] width 11 height 20
click at [607, 149] on button "button" at bounding box center [603, 147] width 11 height 20
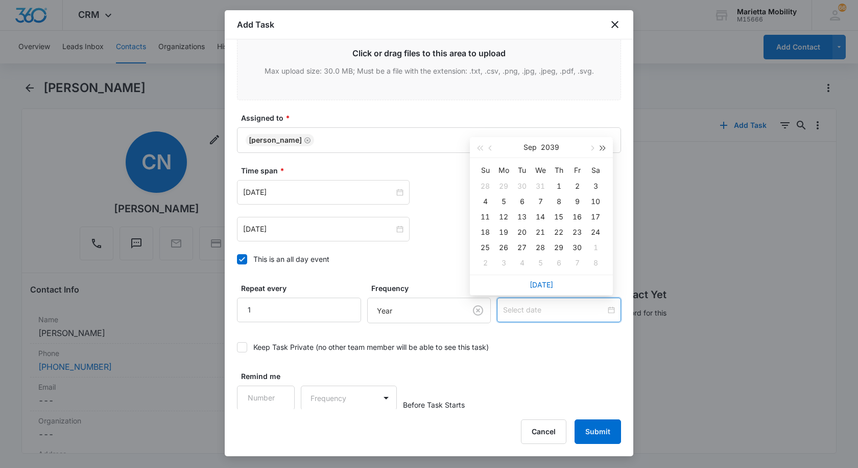
click at [607, 149] on button "button" at bounding box center [603, 147] width 11 height 20
type input "[DATE]"
click at [491, 148] on span "button" at bounding box center [491, 148] width 5 height 5
type input "[DATE]"
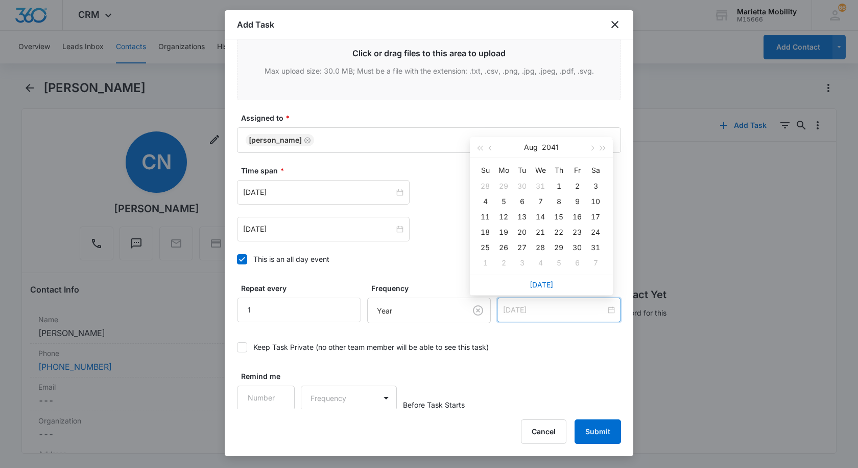
click at [545, 216] on div "14" at bounding box center [540, 217] width 12 height 12
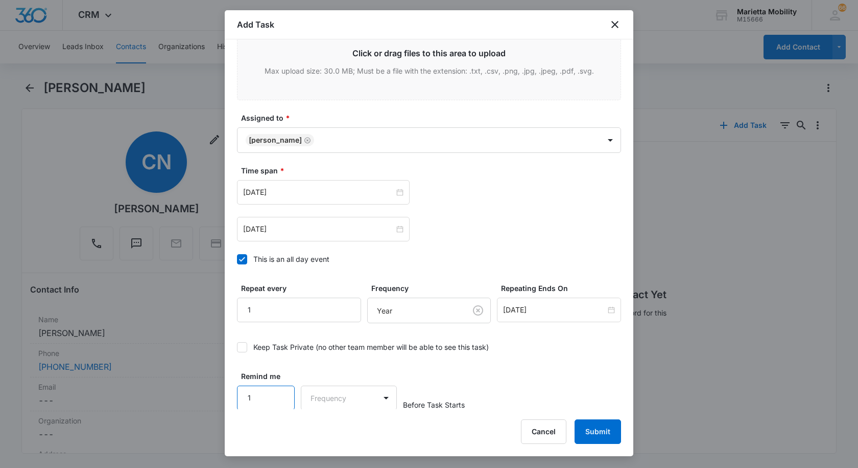
scroll to position [537, 0]
type input "1"
click at [280, 388] on input "1" at bounding box center [266, 396] width 58 height 25
click at [321, 394] on body "CRM Apps Reputation Websites Forms CRM Email Social Shop Scheduling Payments PO…" at bounding box center [429, 234] width 858 height 468
click at [327, 435] on p "Days" at bounding box center [320, 432] width 17 height 11
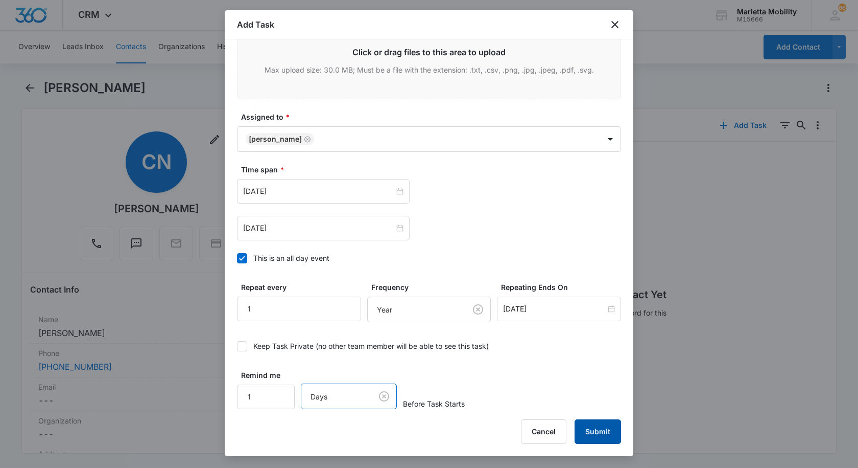
click at [592, 426] on button "Submit" at bounding box center [598, 431] width 46 height 25
